Goal: Information Seeking & Learning: Learn about a topic

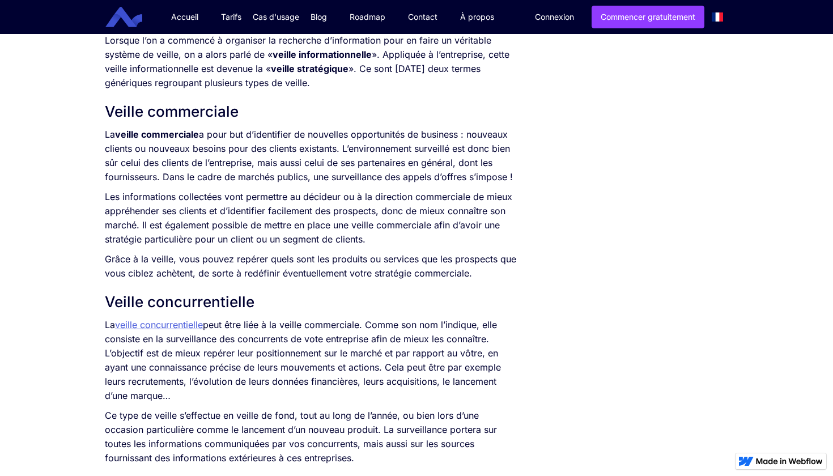
scroll to position [795, 0]
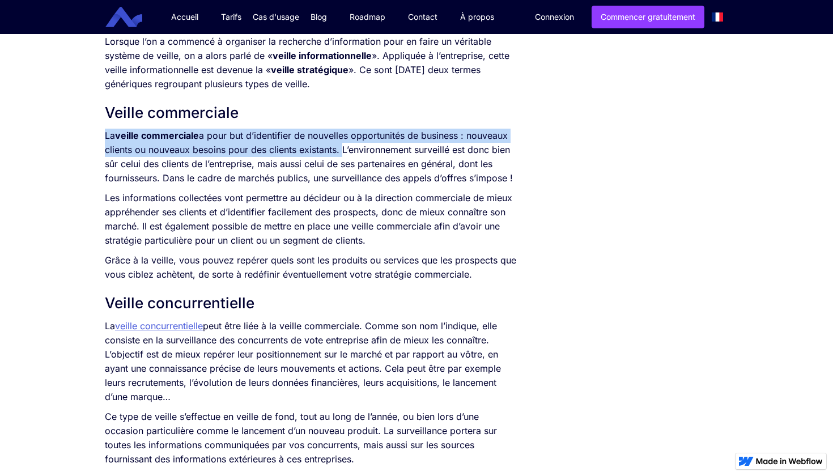
drag, startPoint x: 107, startPoint y: 135, endPoint x: 341, endPoint y: 151, distance: 235.2
click at [341, 151] on p "La veille commerciale a pour but d’identifier de nouvelles opportunités de busi…" at bounding box center [311, 157] width 412 height 57
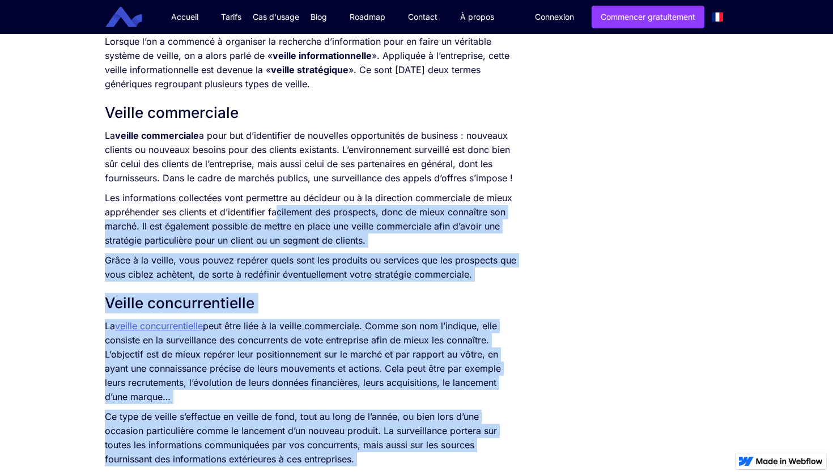
drag, startPoint x: 94, startPoint y: 213, endPoint x: 278, endPoint y: 205, distance: 184.9
click at [278, 205] on p "Les informations collectées vont permettre au décideur ou à la direction commer…" at bounding box center [311, 219] width 412 height 57
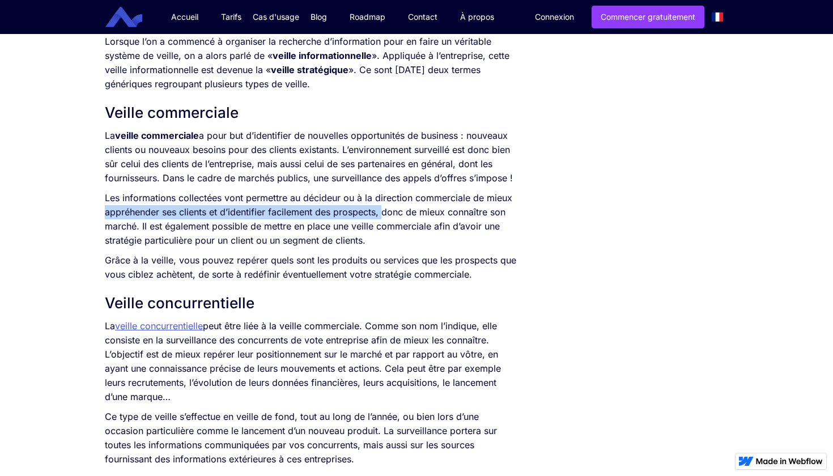
drag, startPoint x: 381, startPoint y: 213, endPoint x: 104, endPoint y: 214, distance: 277.2
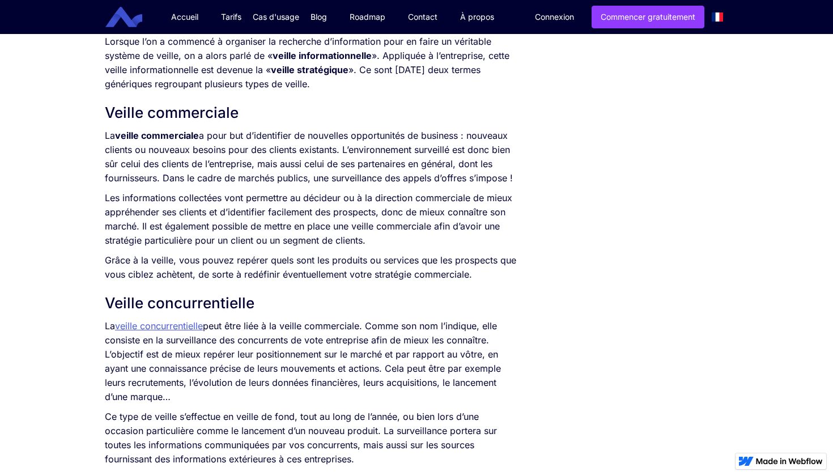
click at [347, 278] on p "Grâce à la veille, vous pouvez repérer quels sont les produits ou services que …" at bounding box center [311, 267] width 412 height 28
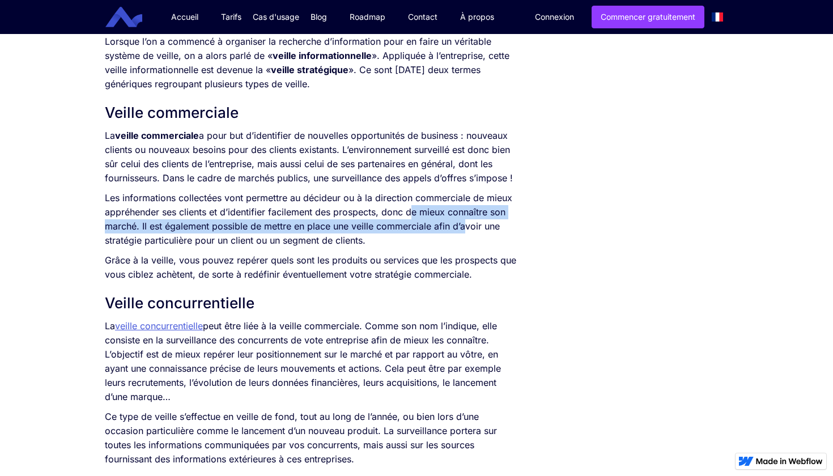
drag, startPoint x: 412, startPoint y: 213, endPoint x: 463, endPoint y: 218, distance: 51.3
click at [464, 218] on p "Les informations collectées vont permettre au décideur ou à la direction commer…" at bounding box center [311, 219] width 412 height 57
click at [279, 226] on p "Les informations collectées vont permettre au décideur ou à la direction commer…" at bounding box center [311, 219] width 412 height 57
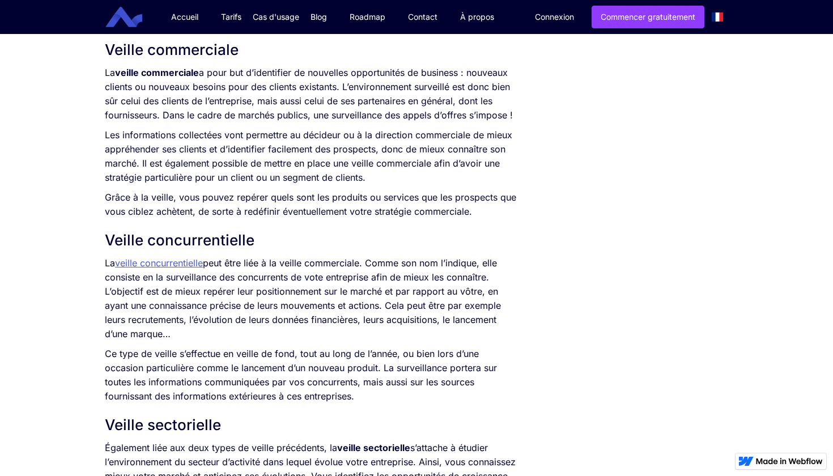
scroll to position [856, 0]
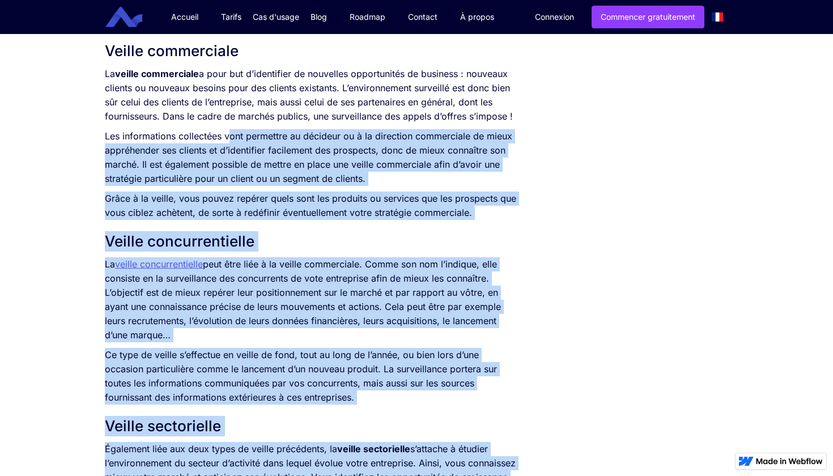
drag, startPoint x: 98, startPoint y: 147, endPoint x: 230, endPoint y: 141, distance: 132.2
click at [231, 141] on div "SOMMAIRE Qu’est-ce que la veille ? Veille commerciale Veille concurrentielle Ve…" at bounding box center [416, 478] width 833 height 2172
click at [230, 141] on p "Les informations collectées vont permettre au décideur ou à la direction commer…" at bounding box center [311, 157] width 412 height 57
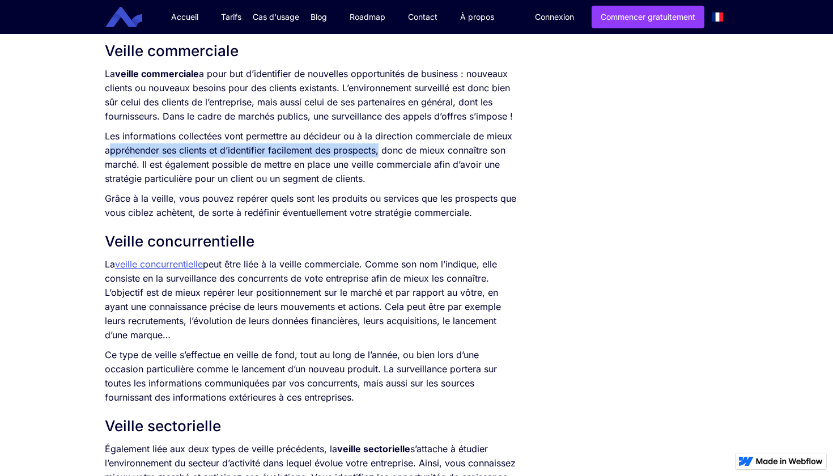
drag, startPoint x: 379, startPoint y: 148, endPoint x: 108, endPoint y: 148, distance: 271.5
click at [108, 148] on p "Les informations collectées vont permettre au décideur ou à la direction commer…" at bounding box center [311, 157] width 412 height 57
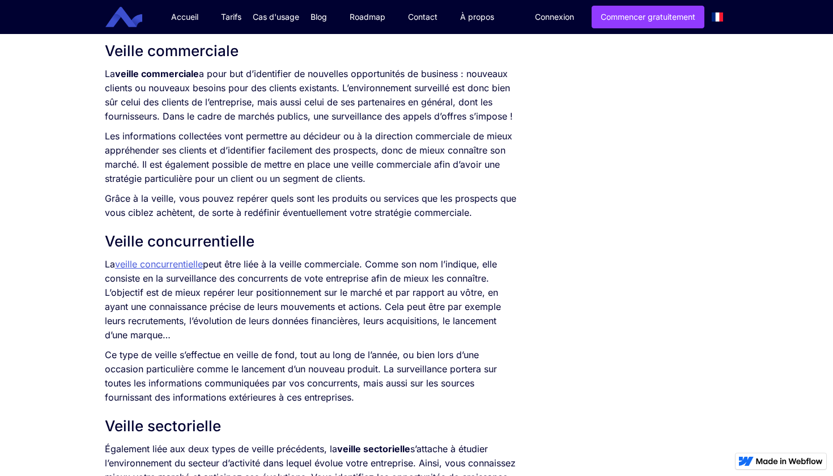
click at [228, 199] on p "Grâce à la veille, vous pouvez repérer quels sont les produits ou services que …" at bounding box center [311, 206] width 412 height 28
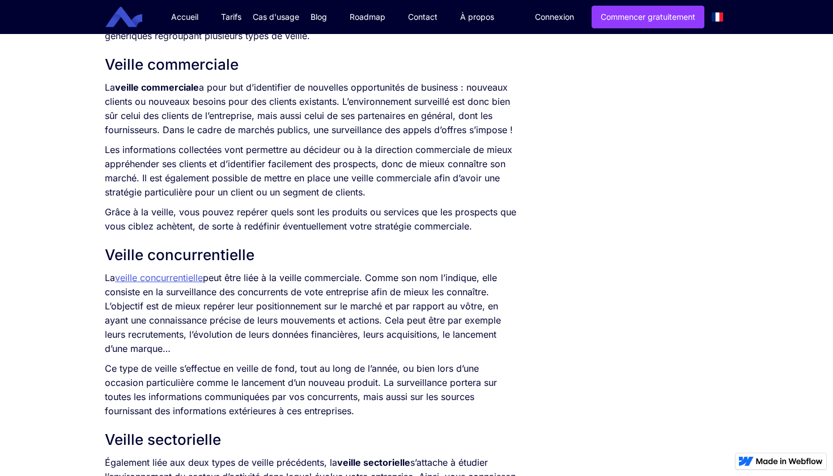
scroll to position [841, 0]
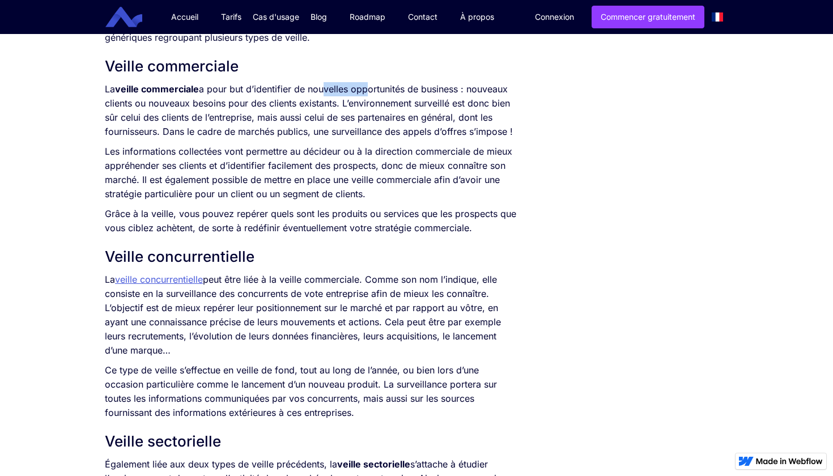
drag, startPoint x: 321, startPoint y: 90, endPoint x: 363, endPoint y: 90, distance: 42.5
click at [363, 90] on p "La veille commerciale a pour but d’identifier de nouvelles opportunités de busi…" at bounding box center [311, 110] width 412 height 57
drag, startPoint x: 405, startPoint y: 87, endPoint x: 440, endPoint y: 84, distance: 34.7
click at [440, 84] on p "La veille commerciale a pour but d’identifier de nouvelles opportunités de busi…" at bounding box center [311, 110] width 412 height 57
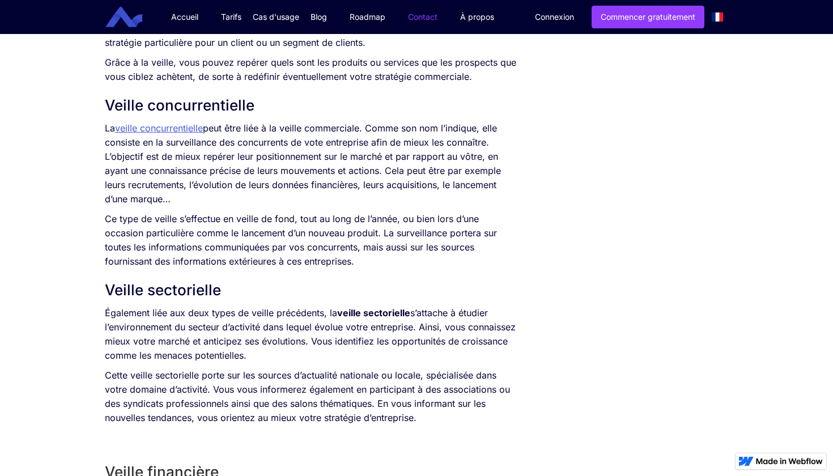
scroll to position [996, 0]
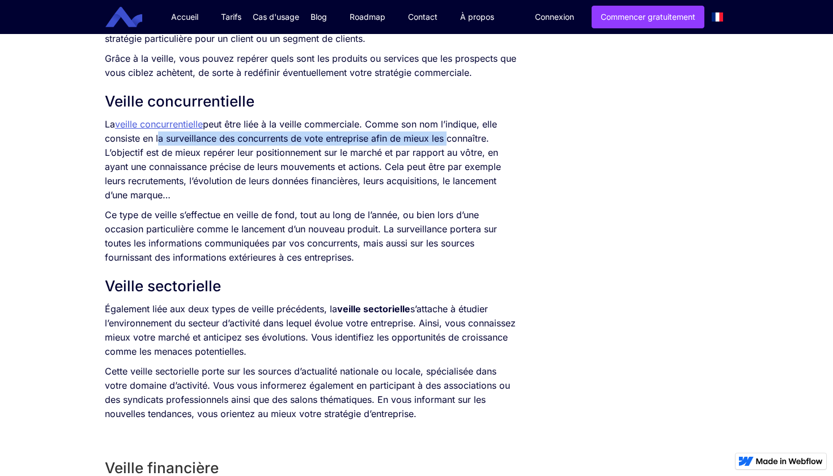
drag, startPoint x: 156, startPoint y: 138, endPoint x: 445, endPoint y: 143, distance: 288.6
click at [445, 143] on p "La veille concurrentielle peut être liée à la veille commerciale. Comme son nom…" at bounding box center [311, 159] width 412 height 85
click at [274, 175] on p "La veille concurrentielle peut être liée à la veille commerciale. Comme son nom…" at bounding box center [311, 159] width 412 height 85
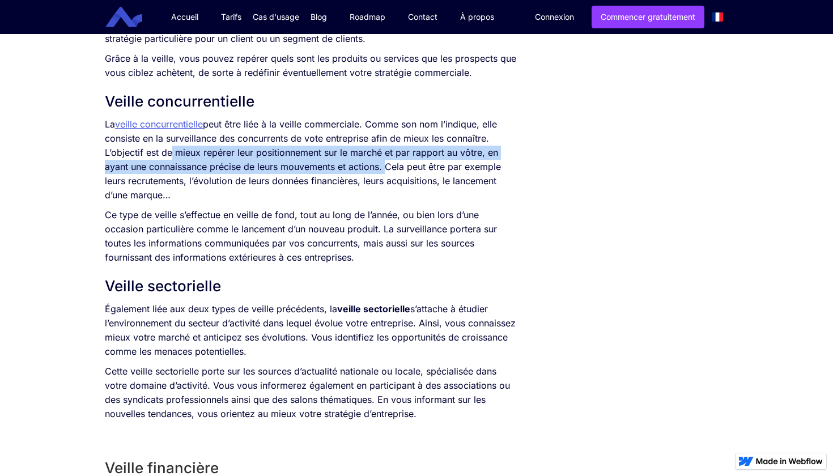
drag, startPoint x: 169, startPoint y: 151, endPoint x: 385, endPoint y: 167, distance: 216.5
click at [385, 167] on p "La veille concurrentielle peut être liée à la veille commerciale. Comme son nom…" at bounding box center [311, 159] width 412 height 85
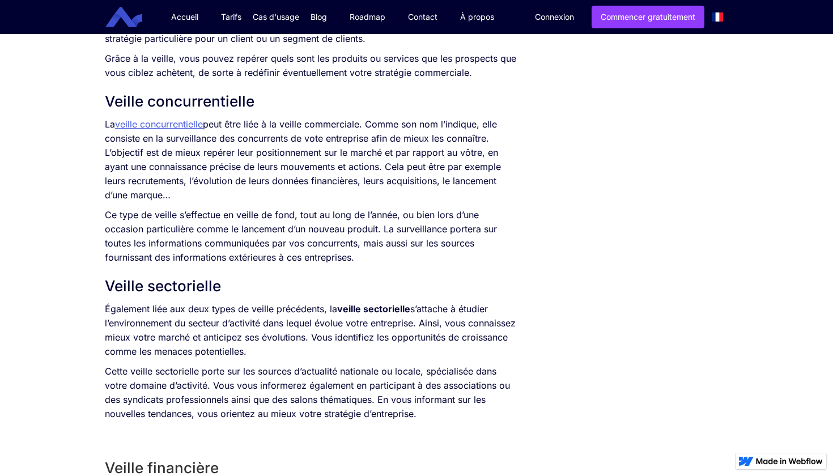
click at [442, 261] on p "Ce type de veille s’effectue en veille de fond, tout au long de l’année, ou bie…" at bounding box center [311, 236] width 412 height 57
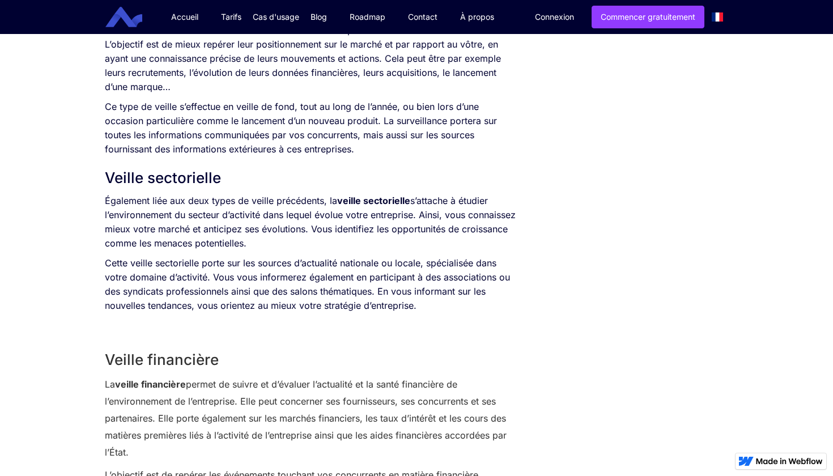
scroll to position [1105, 0]
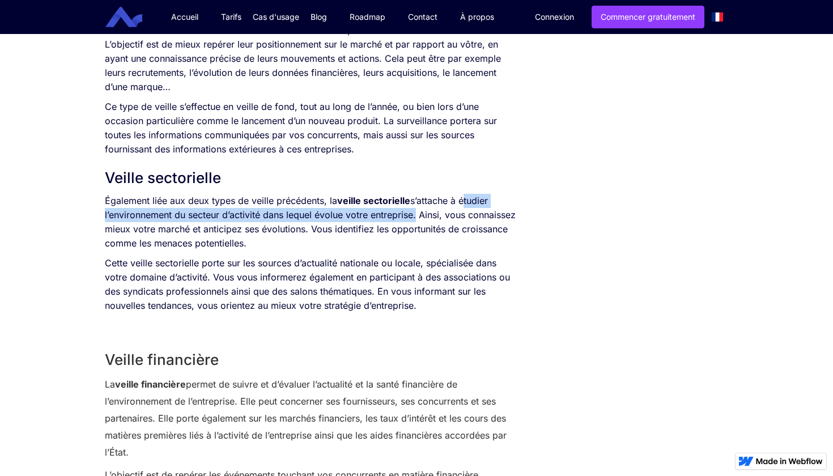
drag, startPoint x: 463, startPoint y: 202, endPoint x: 416, endPoint y: 213, distance: 48.4
click at [416, 213] on p "Également liée aux deux types de veille précédents, la veille sectorielle s’att…" at bounding box center [311, 222] width 412 height 57
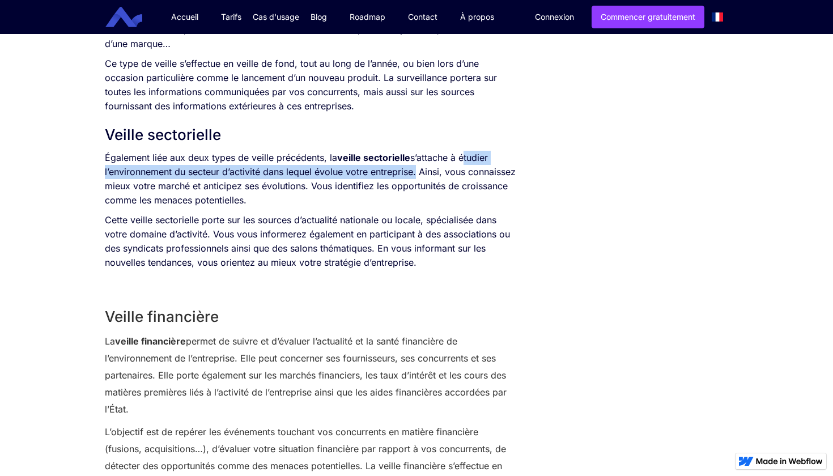
scroll to position [1152, 0]
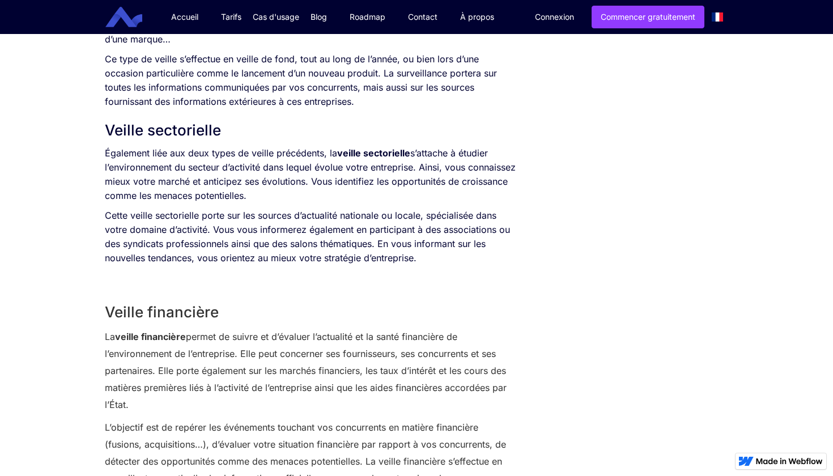
click at [108, 125] on h2 "Veille sectorielle" at bounding box center [311, 130] width 412 height 20
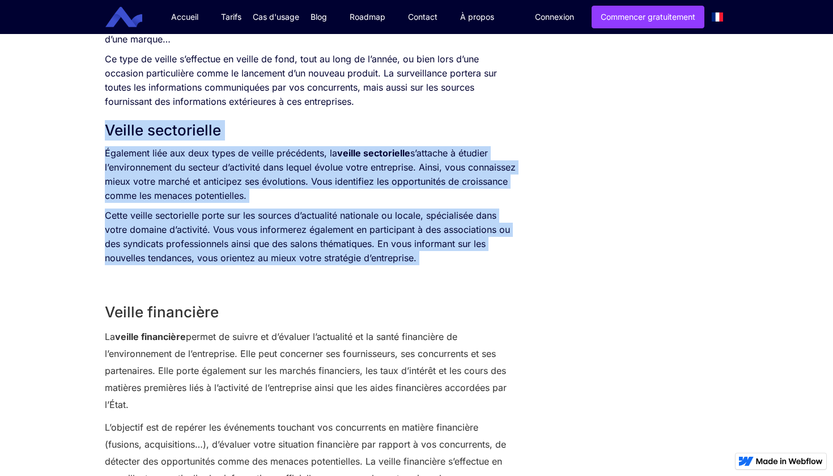
drag, startPoint x: 108, startPoint y: 125, endPoint x: 456, endPoint y: 262, distance: 373.9
copy div "Veille sectorielle Également liée aux deux types de veille précédents, la veill…"
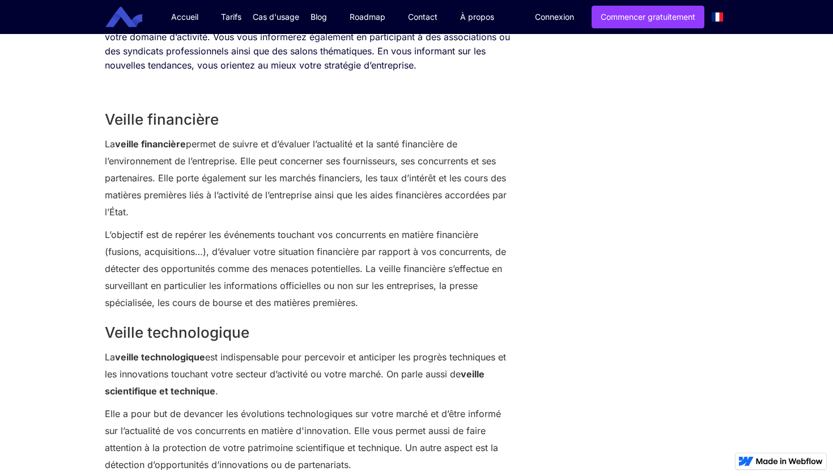
scroll to position [1345, 0]
drag, startPoint x: 194, startPoint y: 151, endPoint x: 367, endPoint y: 156, distance: 173.0
click at [367, 156] on p "La veille financière permet de suivre et d’évaluer l’actualité et la santé fina…" at bounding box center [311, 178] width 412 height 85
click at [308, 157] on p "La veille financière permet de suivre et d’évaluer l’actualité et la santé fina…" at bounding box center [311, 178] width 412 height 85
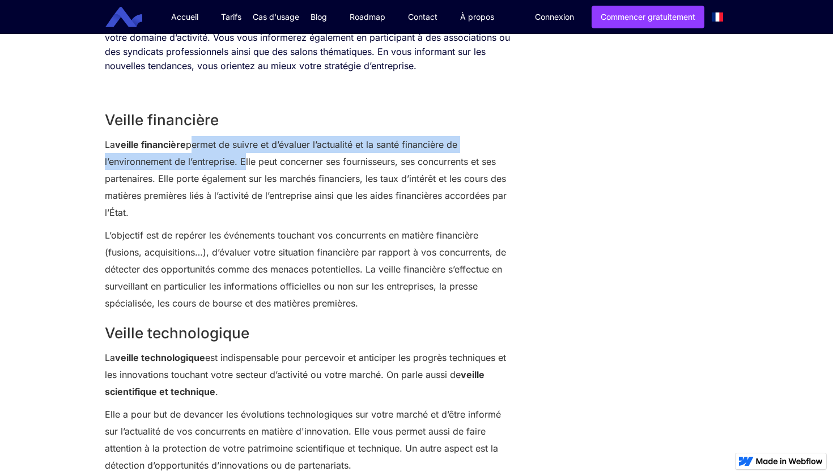
drag, startPoint x: 190, startPoint y: 141, endPoint x: 241, endPoint y: 166, distance: 57.3
click at [241, 166] on p "La veille financière permet de suivre et d’évaluer l’actualité et la santé fina…" at bounding box center [311, 178] width 412 height 85
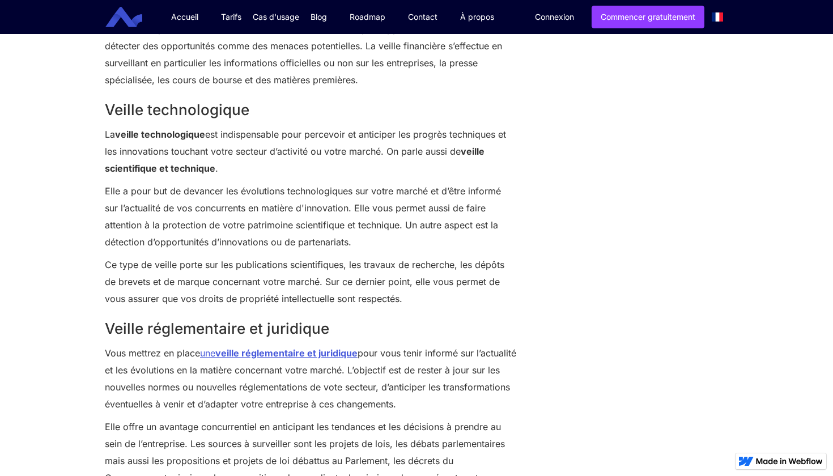
scroll to position [1568, 0]
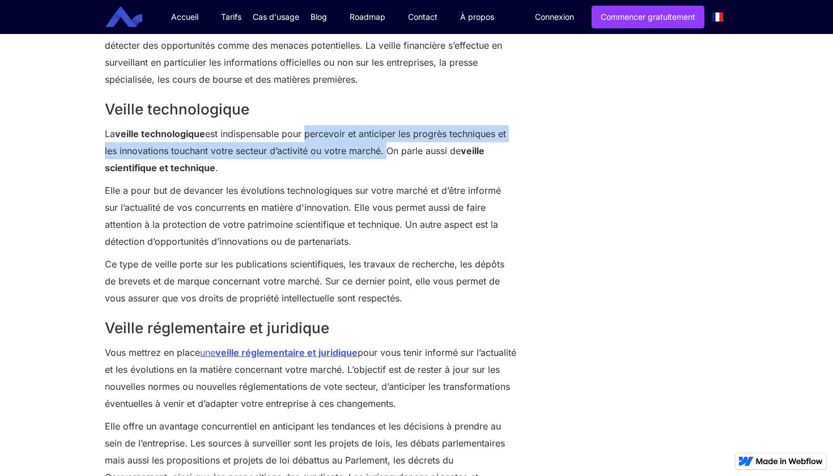
drag, startPoint x: 307, startPoint y: 130, endPoint x: 383, endPoint y: 144, distance: 77.2
click at [383, 143] on p "La veille technologique est indispensable pour percevoir et anticiper les progr…" at bounding box center [311, 150] width 412 height 51
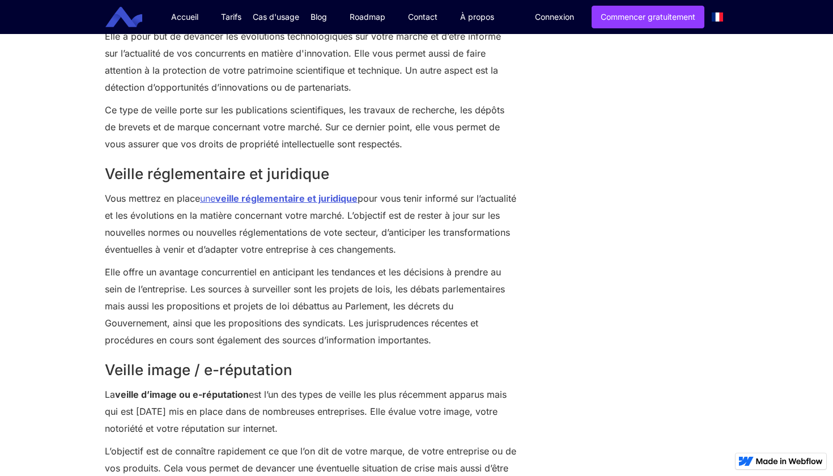
scroll to position [1758, 0]
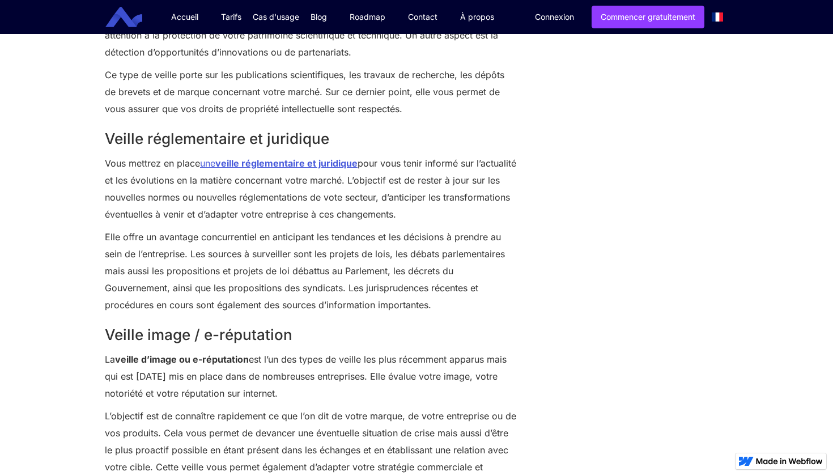
drag, startPoint x: 393, startPoint y: 180, endPoint x: 484, endPoint y: 214, distance: 97.4
click at [485, 214] on p "Vous mettrez en place une veille réglementaire et juridique pour vous tenir inf…" at bounding box center [311, 189] width 412 height 68
click at [462, 251] on p "Elle offre un avantage concurrentiel en anticipant les tendances et les décisio…" at bounding box center [311, 270] width 412 height 85
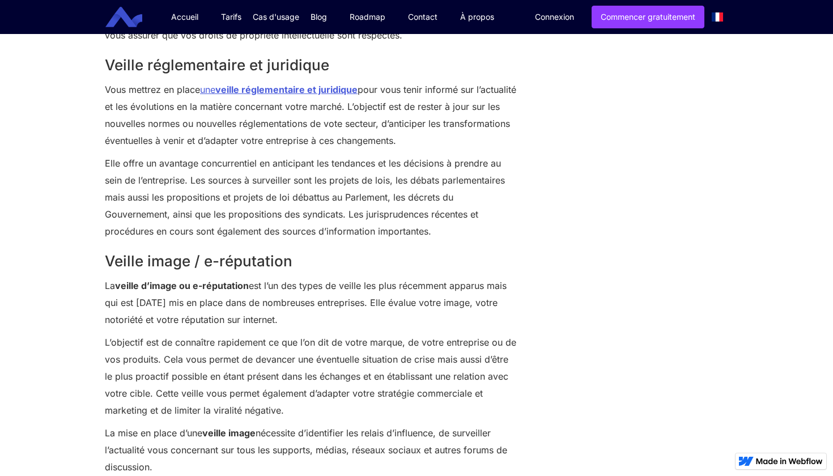
scroll to position [1839, 0]
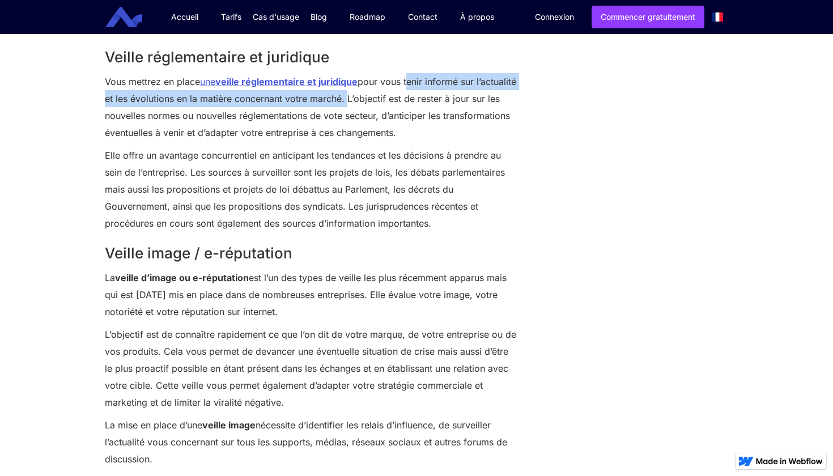
drag, startPoint x: 409, startPoint y: 82, endPoint x: 387, endPoint y: 103, distance: 30.5
click at [387, 103] on p "Vous mettrez en place une veille réglementaire et juridique pour vous tenir inf…" at bounding box center [311, 107] width 412 height 68
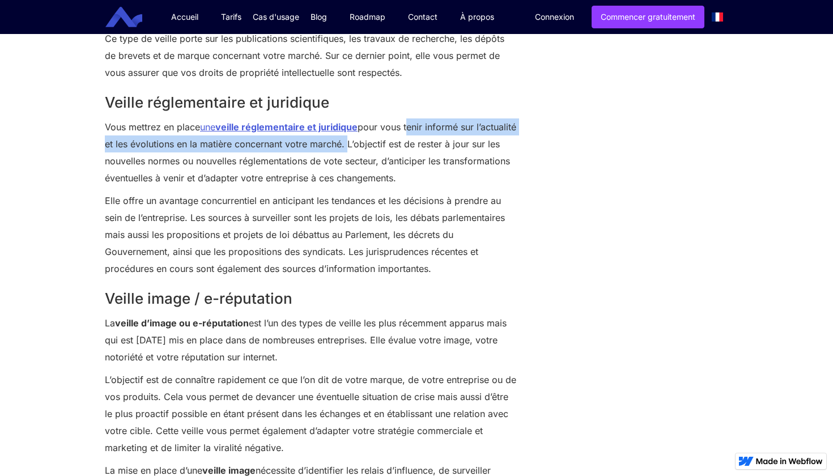
scroll to position [1793, 0]
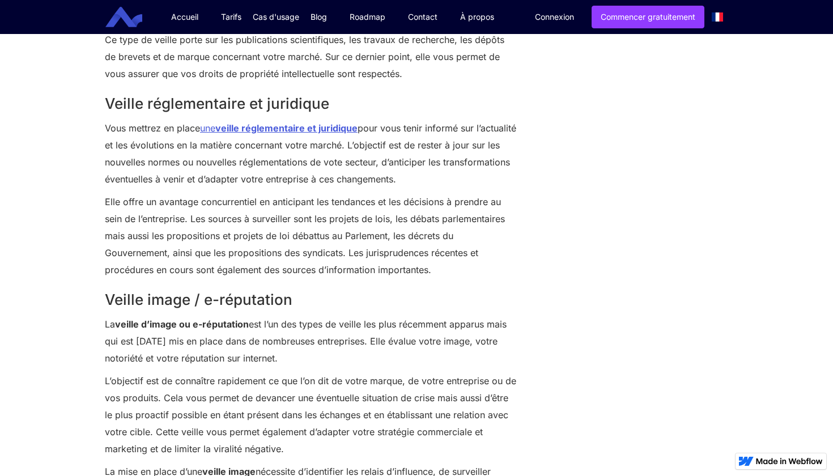
click at [493, 187] on p "Vous mettrez en place une veille réglementaire et juridique pour vous tenir inf…" at bounding box center [311, 154] width 412 height 68
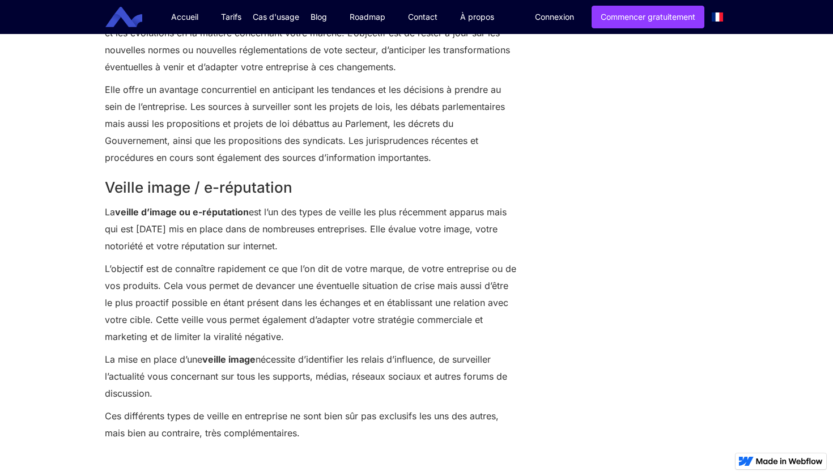
scroll to position [1921, 0]
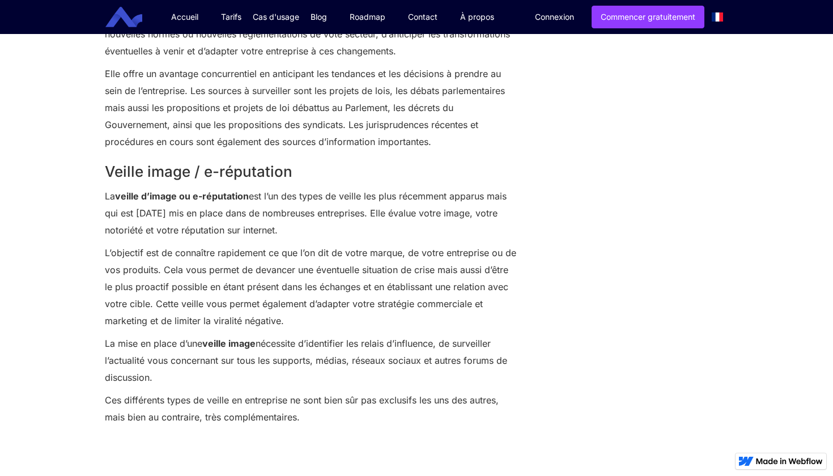
drag, startPoint x: 392, startPoint y: 213, endPoint x: 452, endPoint y: 234, distance: 63.5
click at [452, 234] on p "La veille d’image ou e-réputation est l’un des types de veille les plus récemme…" at bounding box center [311, 213] width 412 height 51
